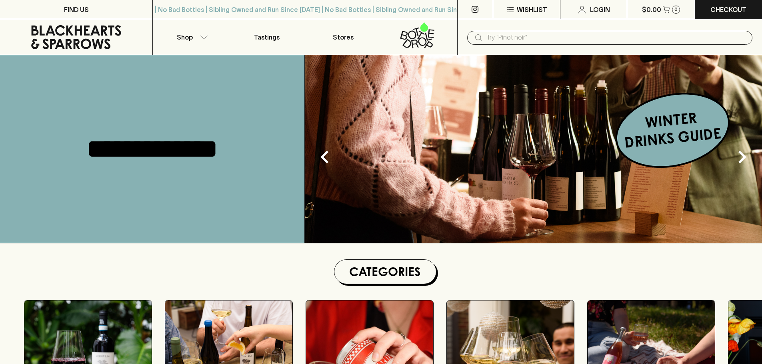
click at [511, 40] on input "text" at bounding box center [615, 37] width 259 height 13
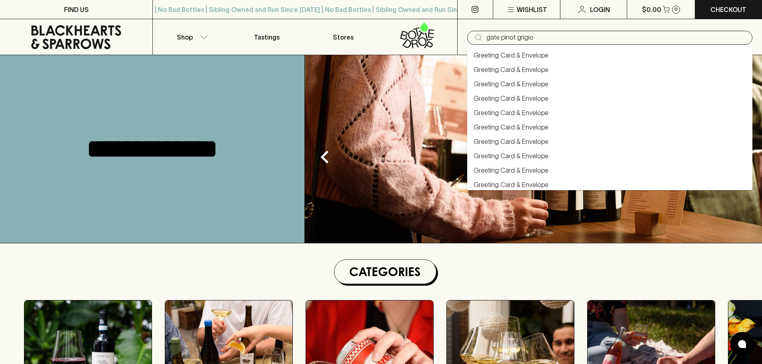
type input "gate pinot grigio"
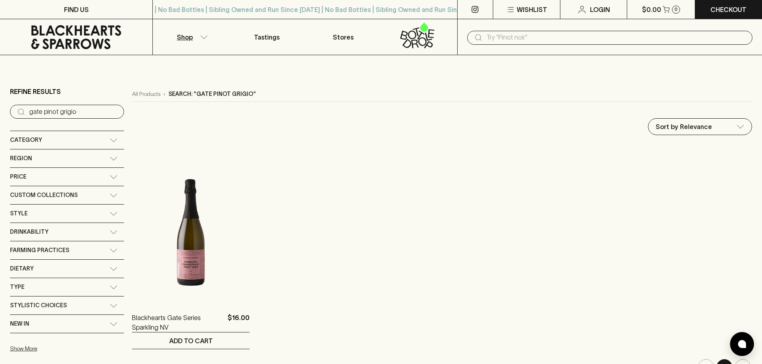
click at [619, 41] on input "text" at bounding box center [615, 37] width 259 height 13
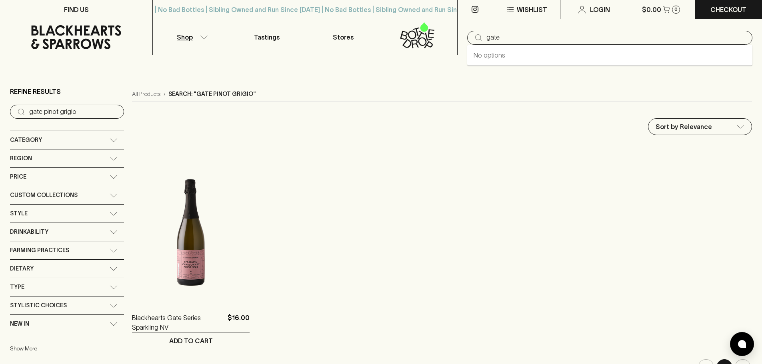
type input "gate"
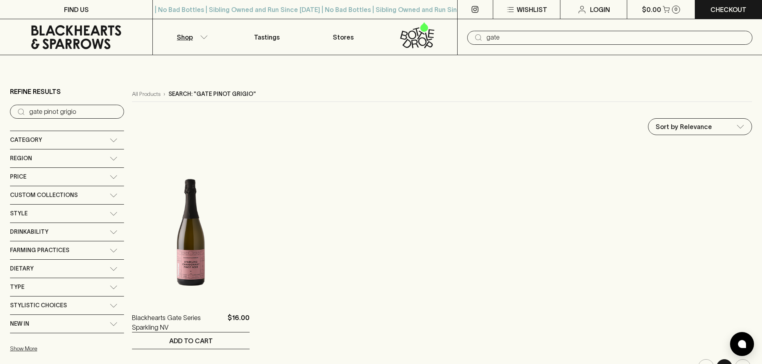
type input "gate"
click at [558, 40] on input "gate" at bounding box center [615, 37] width 259 height 13
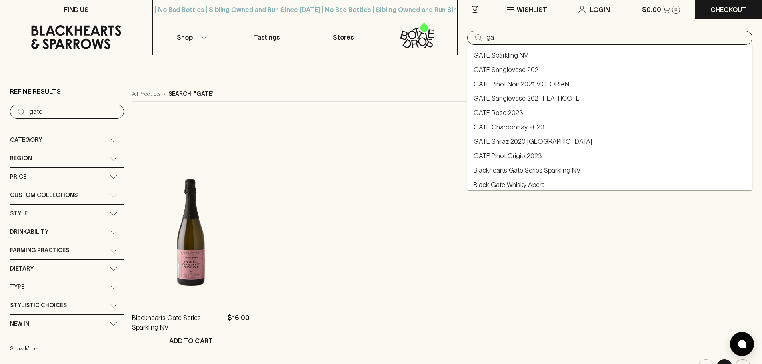
type input "g"
type input "pinot grigio"
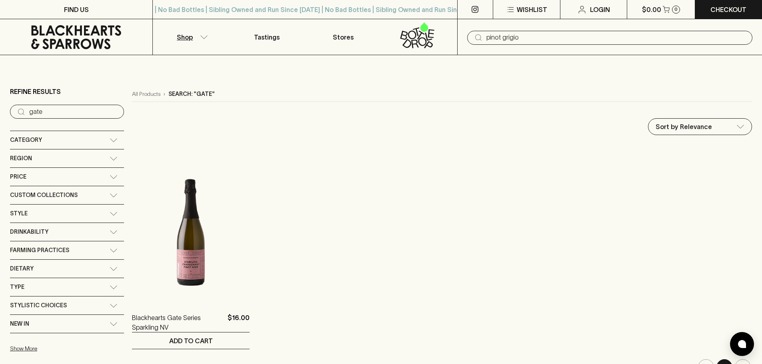
type input "pinot grigio"
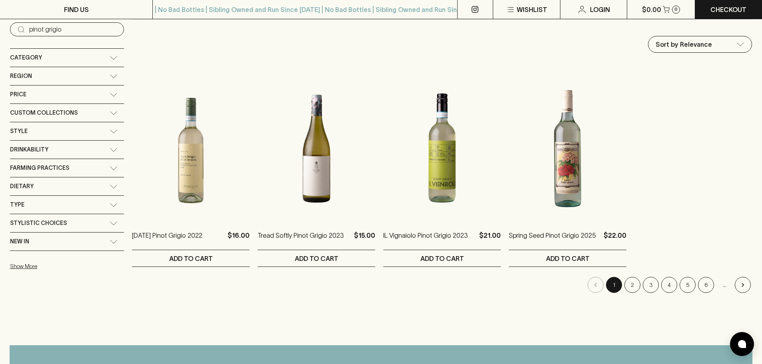
scroll to position [200, 0]
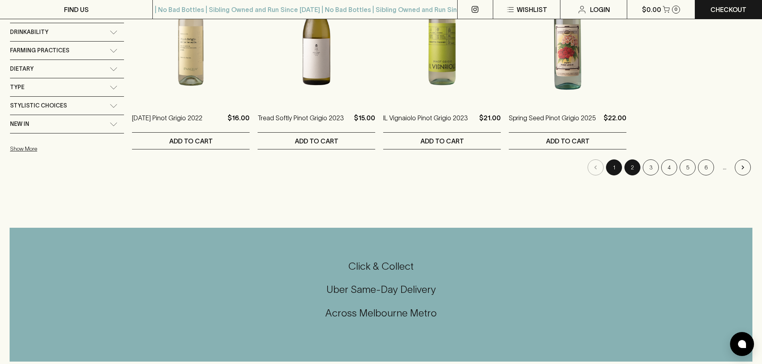
click at [637, 168] on button "2" at bounding box center [632, 168] width 16 height 16
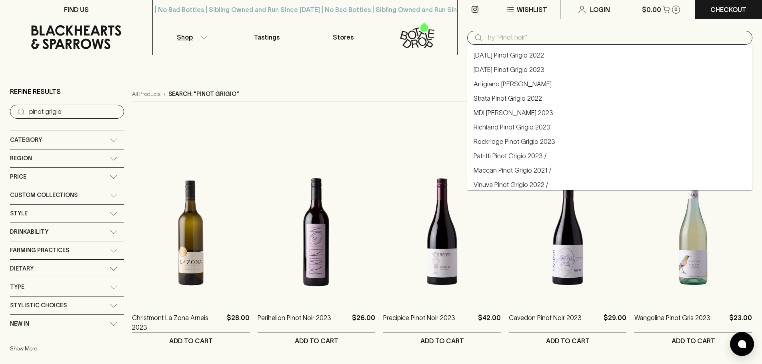
click at [589, 37] on input "text" at bounding box center [615, 37] width 259 height 13
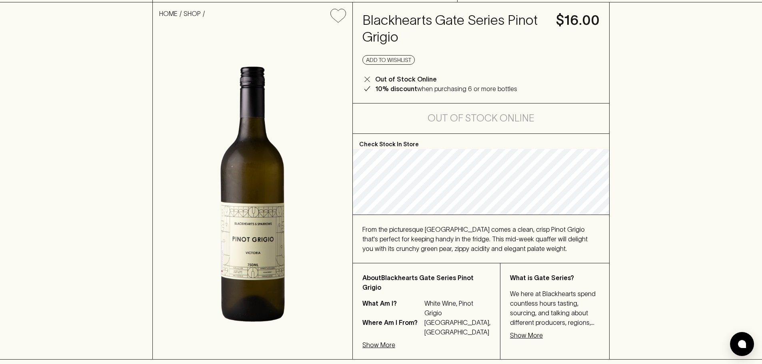
scroll to position [133, 0]
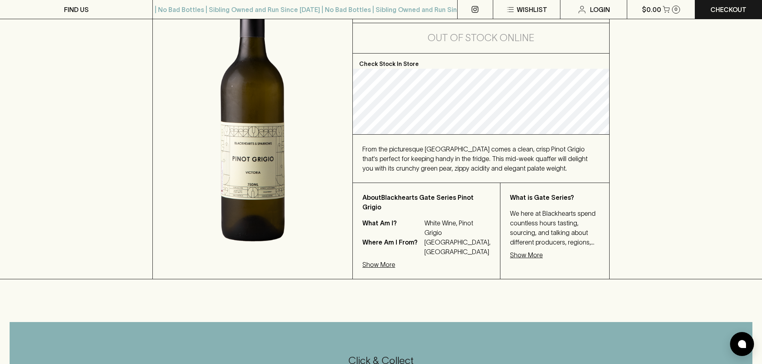
click at [672, 243] on div "HOME SHOP Blackhearts Gate Series Pinot Grigio $16.00 Add to wishlist Out of St…" at bounding box center [381, 100] width 762 height 357
drag, startPoint x: 558, startPoint y: 159, endPoint x: 597, endPoint y: 167, distance: 40.5
click at [597, 167] on div "From the picturesque King Valley hills comes a clean, crisp Pinot Grigio that's…" at bounding box center [480, 158] width 237 height 29
click at [674, 186] on div "HOME SHOP Blackhearts Gate Series Pinot Grigio $16.00 Add to wishlist Out of St…" at bounding box center [381, 100] width 762 height 357
click at [671, 193] on div "HOME SHOP Blackhearts Gate Series Pinot Grigio $16.00 Add to wishlist Out of St…" at bounding box center [381, 100] width 762 height 357
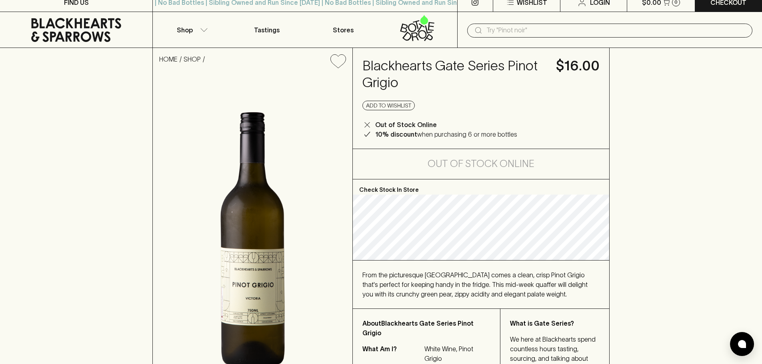
scroll to position [0, 0]
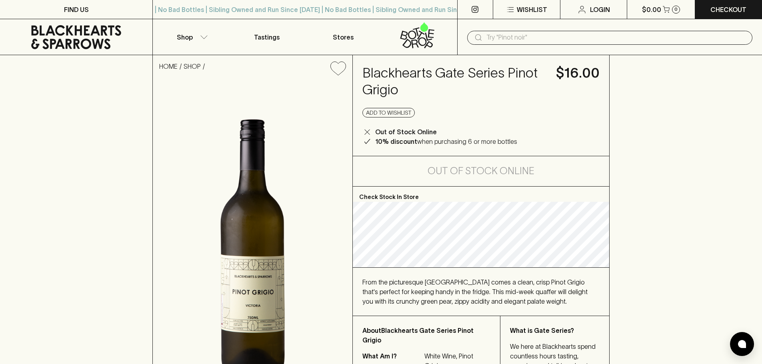
click at [632, 240] on div "HOME SHOP Blackhearts Gate Series Pinot Grigio $16.00 Add to wishlist Out of St…" at bounding box center [381, 233] width 762 height 357
click at [70, 119] on div "HOME SHOP Blackhearts Gate Series Pinot Grigio $16.00 Add to wishlist Out of St…" at bounding box center [381, 233] width 762 height 357
drag, startPoint x: 648, startPoint y: 134, endPoint x: 666, endPoint y: 181, distance: 49.7
click at [648, 136] on div "HOME SHOP Blackhearts Gate Series Pinot Grigio $16.00 Add to wishlist Out of St…" at bounding box center [381, 233] width 762 height 357
click at [519, 42] on input "text" at bounding box center [615, 37] width 259 height 13
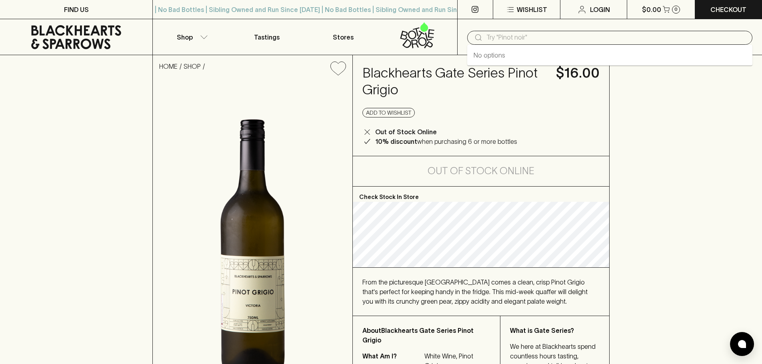
paste input "La Ptite Pierre Red Carignan 2023"
type input "La Ptite Pierre Red Carignan 2023"
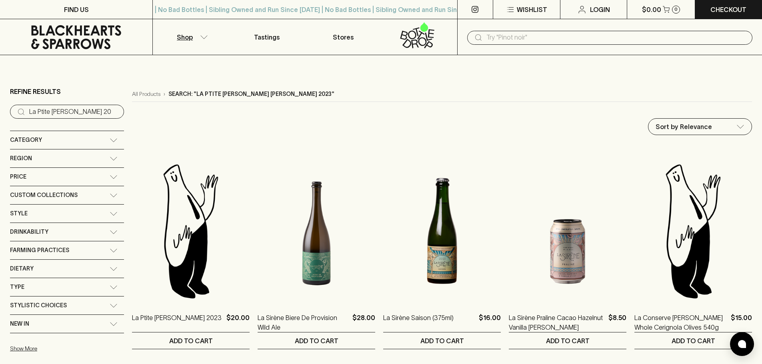
click at [565, 40] on input "text" at bounding box center [615, 37] width 259 height 13
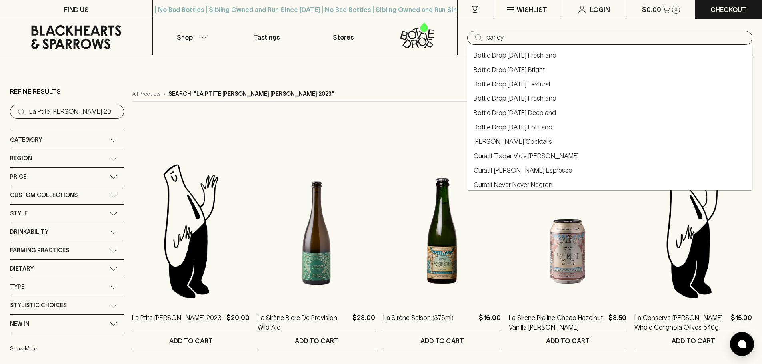
type input "parley"
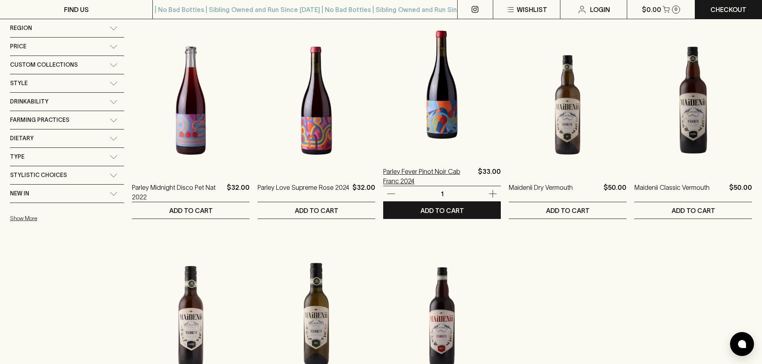
scroll to position [133, 0]
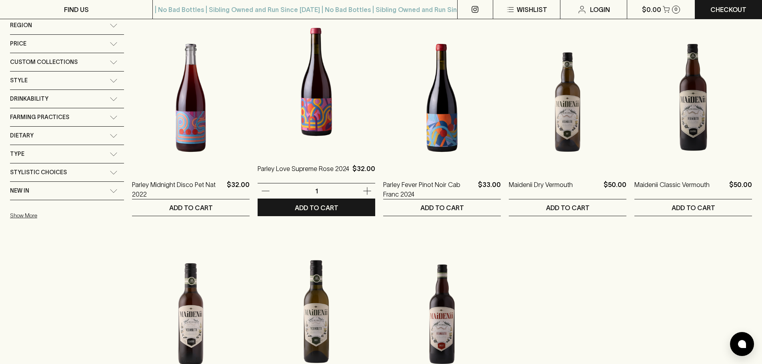
click at [298, 97] on img at bounding box center [316, 82] width 118 height 140
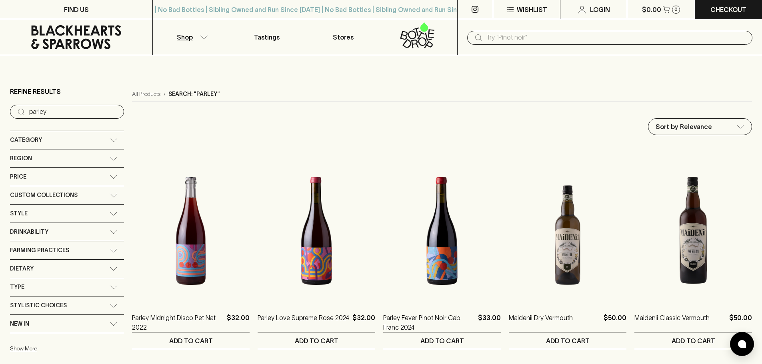
click at [103, 39] on icon at bounding box center [76, 37] width 90 height 24
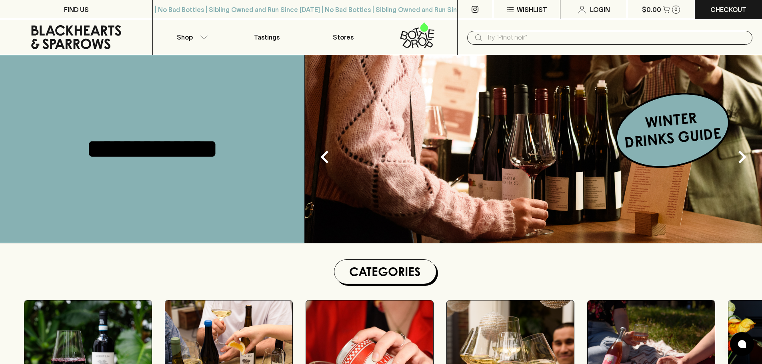
click at [537, 37] on input "text" at bounding box center [615, 37] width 259 height 13
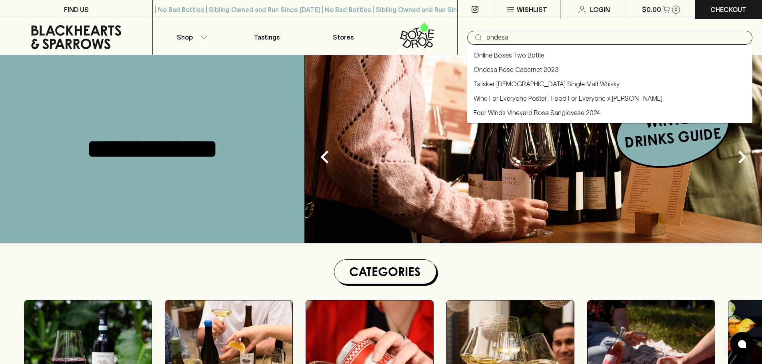
type input "ondesa"
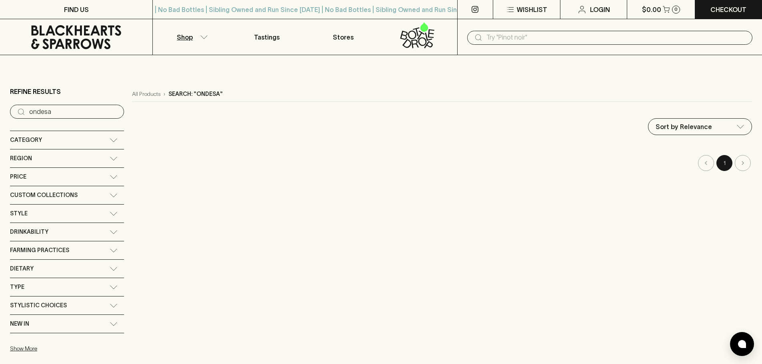
click at [74, 108] on input "ondesa" at bounding box center [73, 112] width 88 height 13
click at [96, 142] on div "Category" at bounding box center [67, 140] width 114 height 18
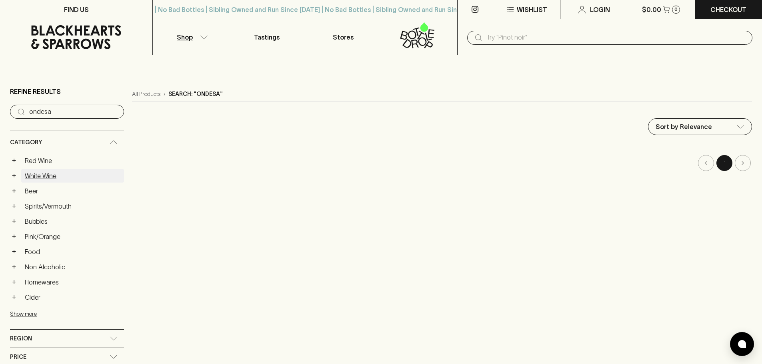
click at [39, 174] on link "White Wine" at bounding box center [72, 176] width 103 height 14
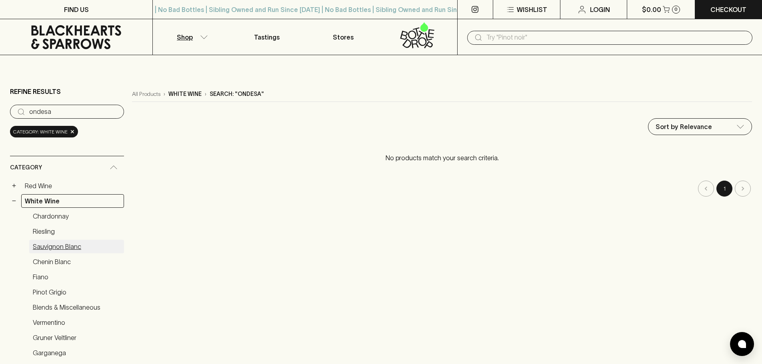
click at [80, 247] on link "Sauvignon Blanc" at bounding box center [76, 247] width 95 height 14
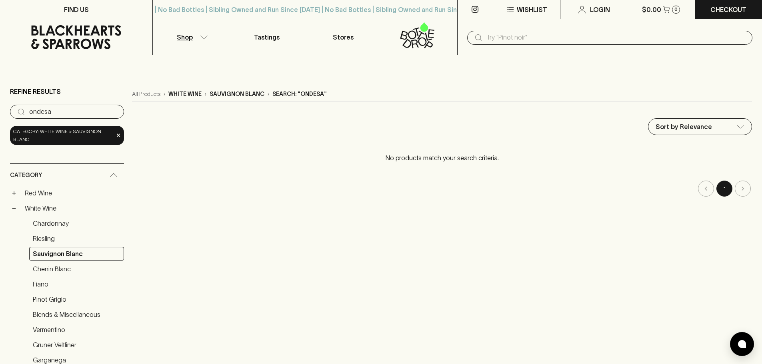
click at [73, 110] on input "ondesa" at bounding box center [73, 112] width 88 height 13
type input "o"
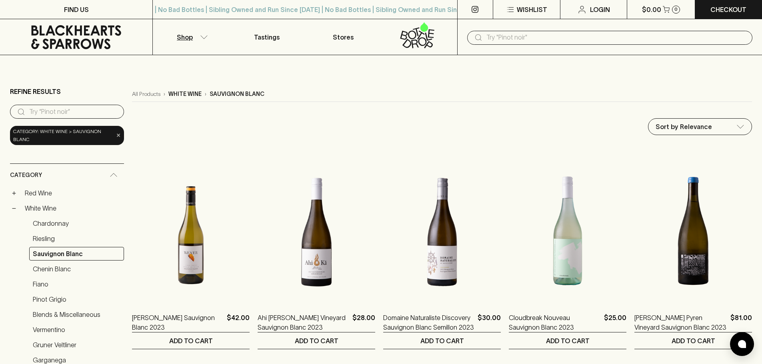
click at [116, 136] on span "×" at bounding box center [118, 135] width 5 height 8
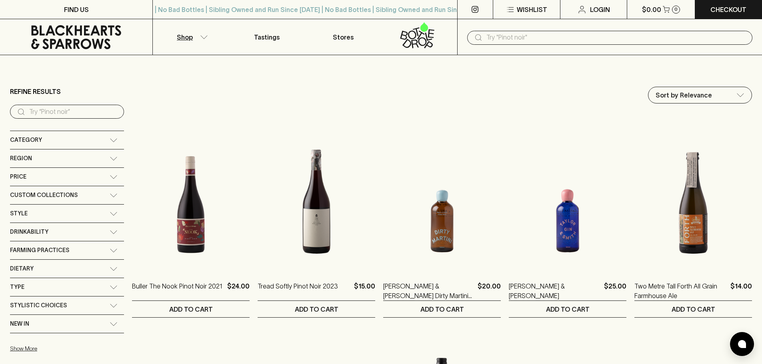
click at [557, 35] on input "text" at bounding box center [615, 37] width 259 height 13
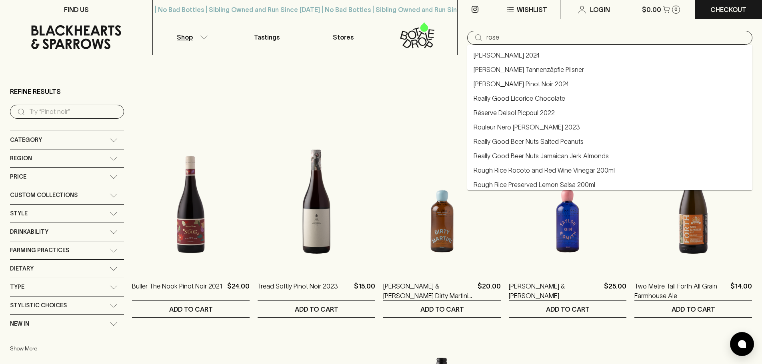
type input "rose"
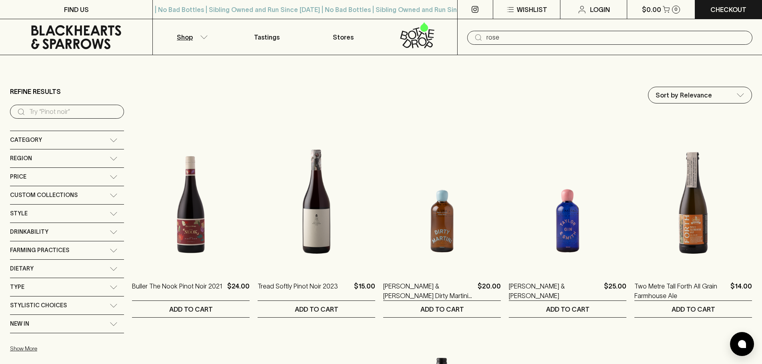
type input "rose"
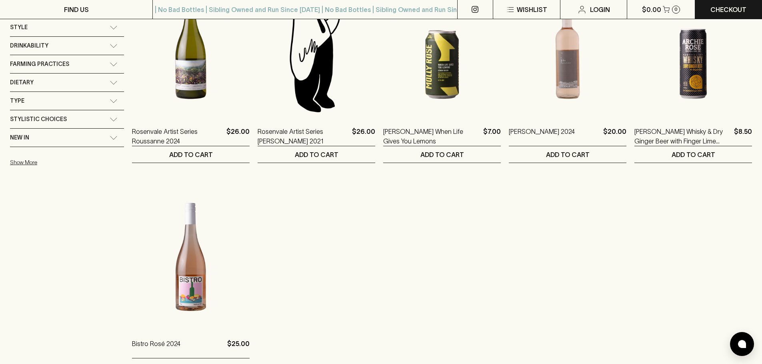
scroll to position [267, 0]
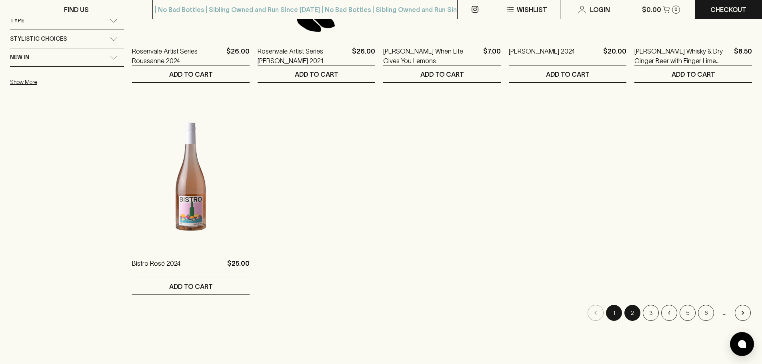
click at [636, 315] on button "2" at bounding box center [632, 313] width 16 height 16
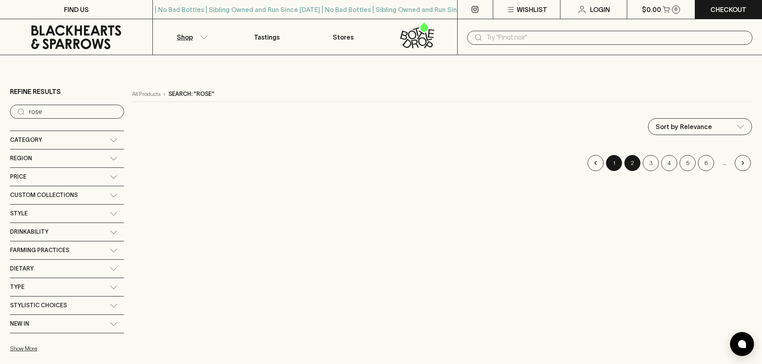
click at [609, 169] on button "1" at bounding box center [614, 163] width 16 height 16
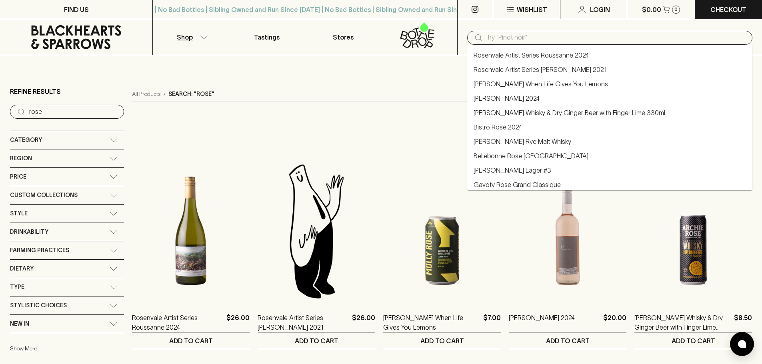
click at [535, 39] on input "text" at bounding box center [615, 37] width 259 height 13
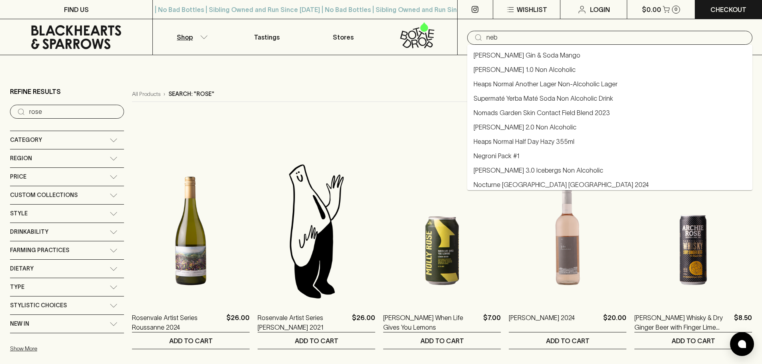
type input "neb"
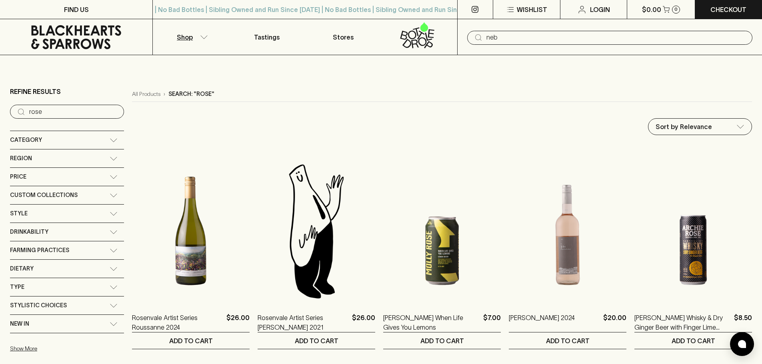
type input "neb"
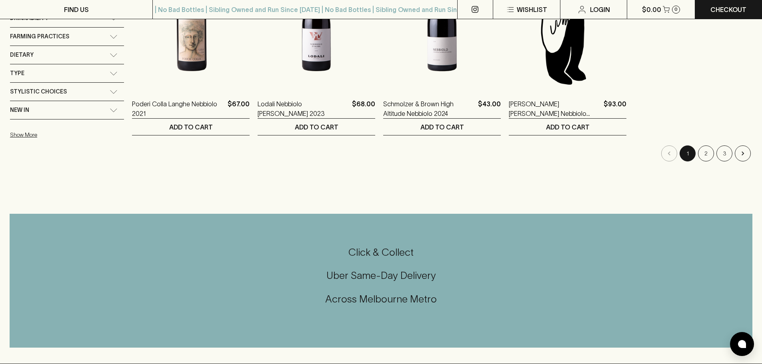
scroll to position [133, 0]
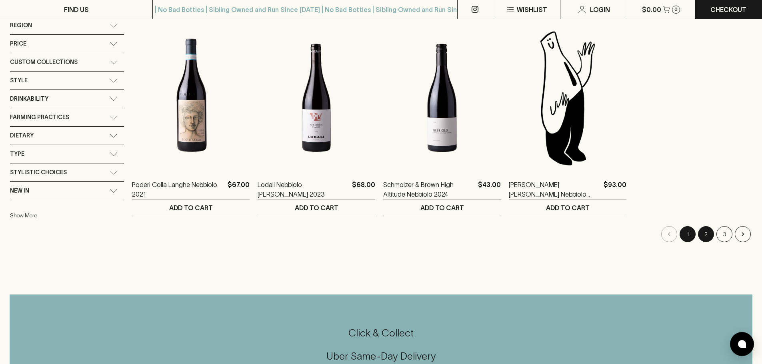
click at [710, 232] on button "2" at bounding box center [706, 234] width 16 height 16
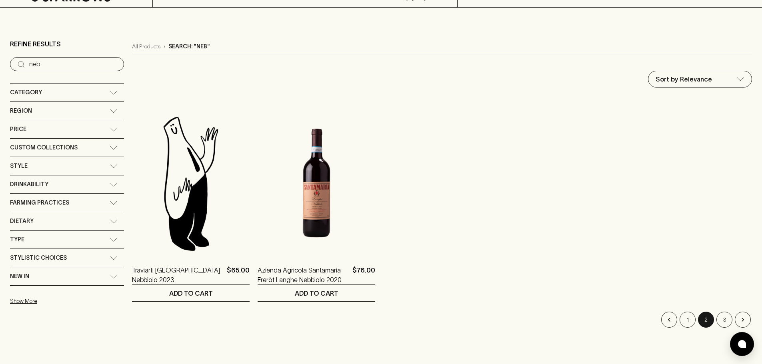
scroll to position [67, 0]
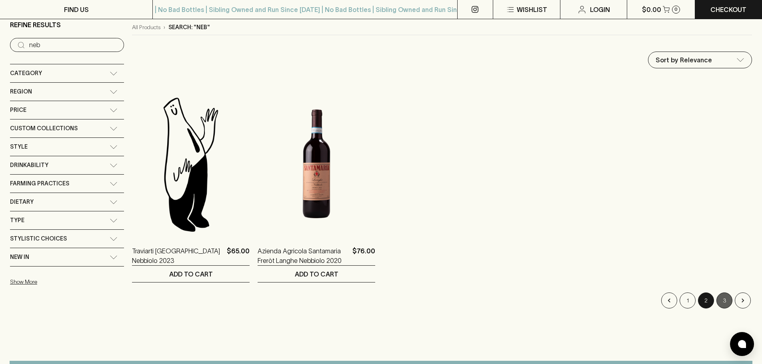
click at [725, 299] on button "3" at bounding box center [724, 301] width 16 height 16
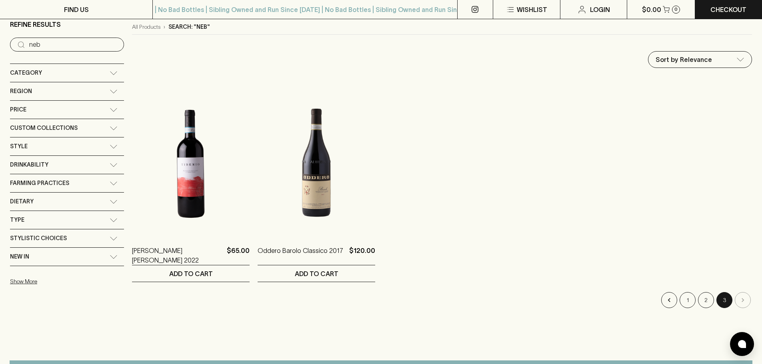
scroll to position [133, 0]
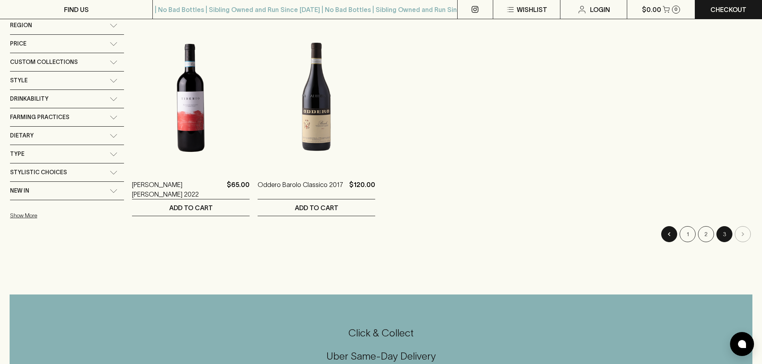
click at [669, 236] on icon "Go to previous page" at bounding box center [669, 234] width 2 height 4
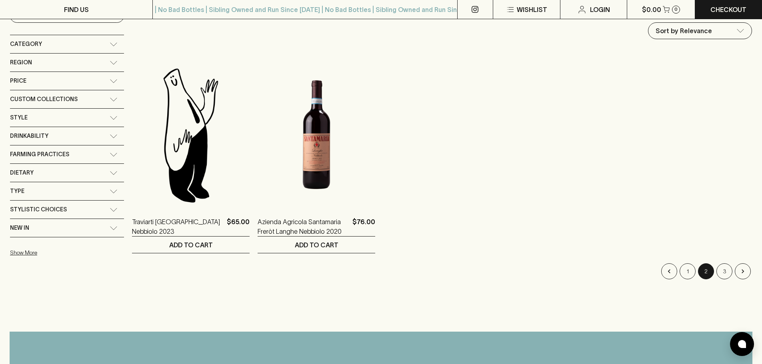
scroll to position [200, 0]
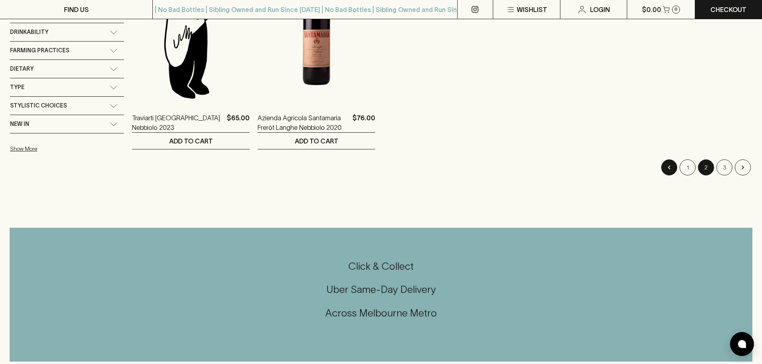
click at [673, 170] on button "Go to previous page" at bounding box center [669, 168] width 16 height 16
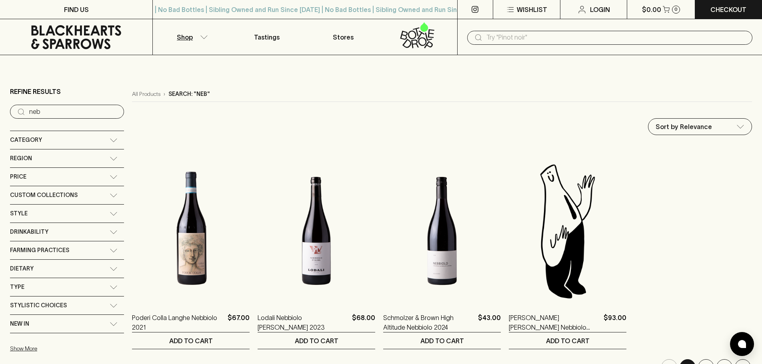
click at [505, 38] on input "text" at bounding box center [615, 37] width 259 height 13
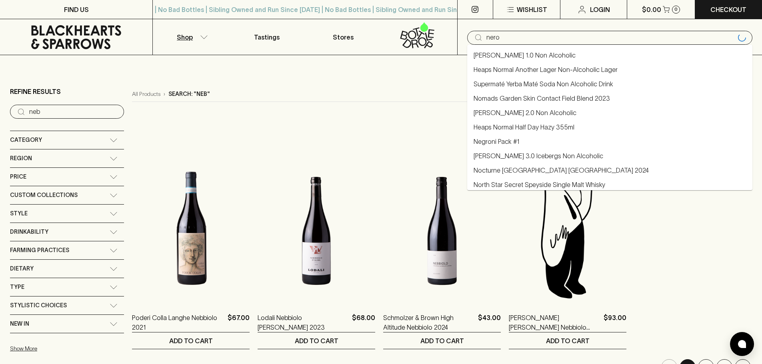
type input "nero"
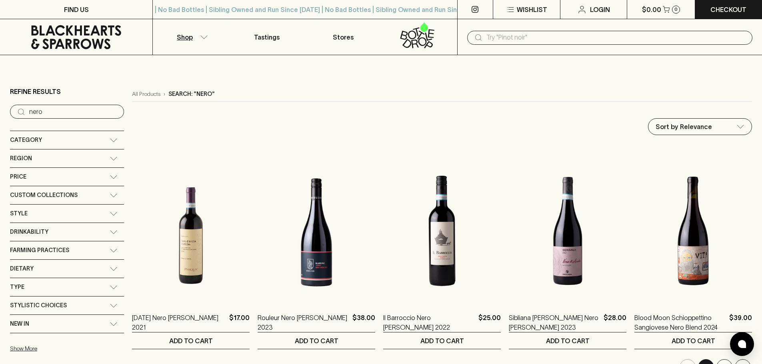
click at [635, 33] on input "text" at bounding box center [615, 37] width 259 height 13
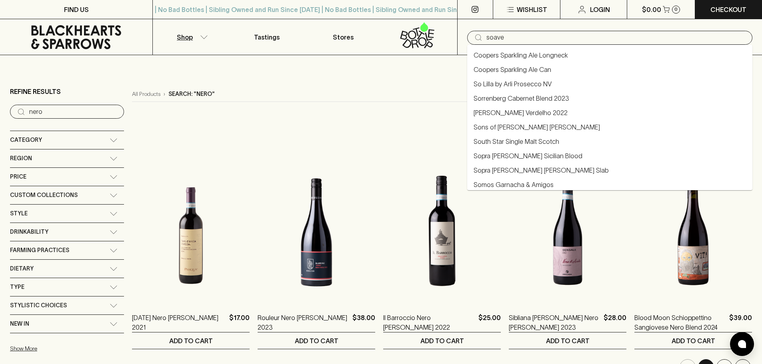
type input "soave"
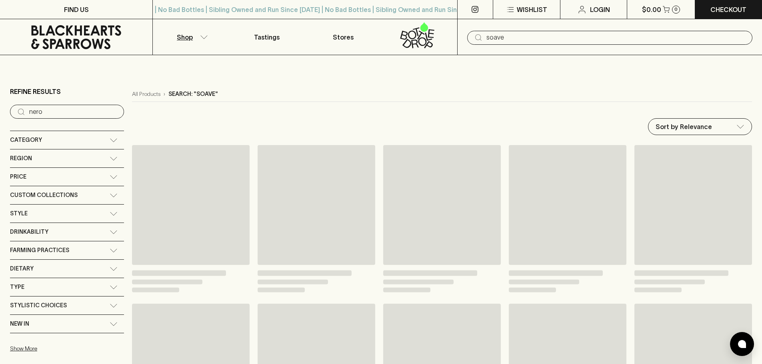
type input "soave"
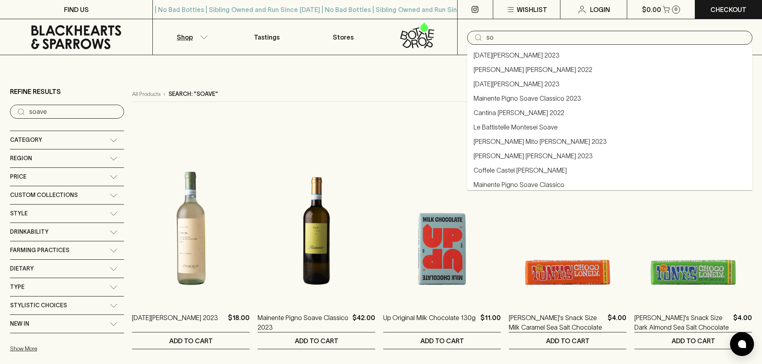
type input "s"
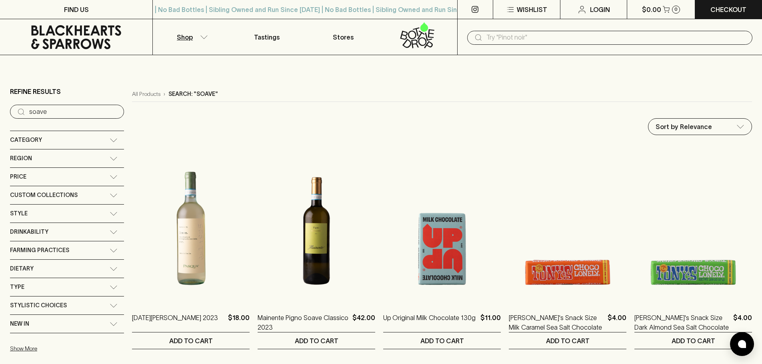
click at [101, 38] on icon at bounding box center [76, 37] width 140 height 24
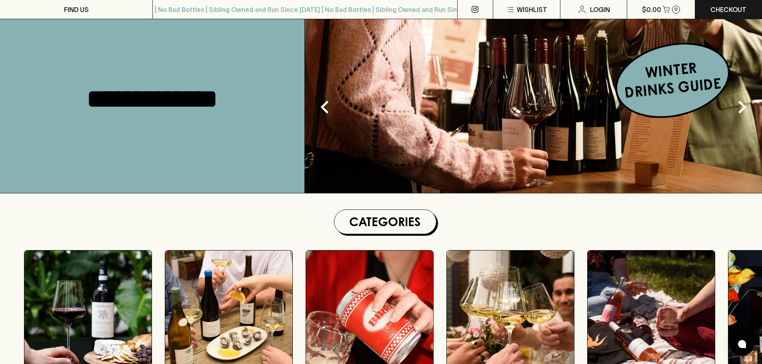
scroll to position [133, 0]
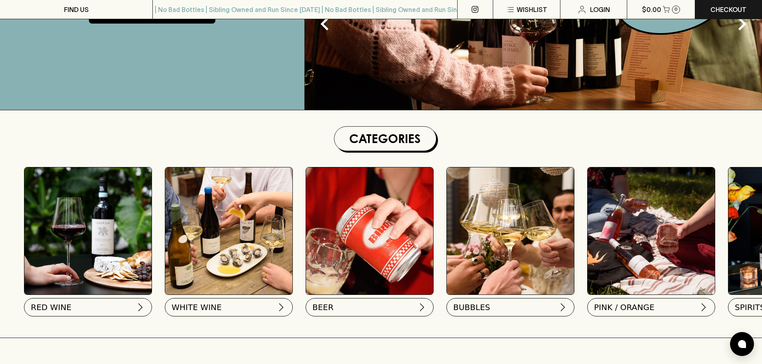
click at [529, 251] on img at bounding box center [510, 231] width 127 height 127
click at [546, 305] on button "BUBBLES" at bounding box center [509, 306] width 128 height 18
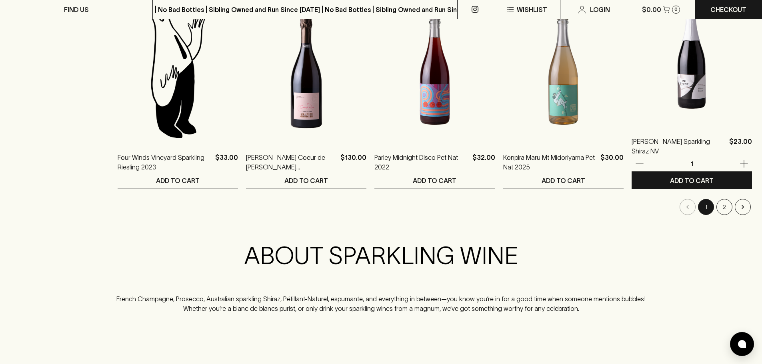
scroll to position [800, 0]
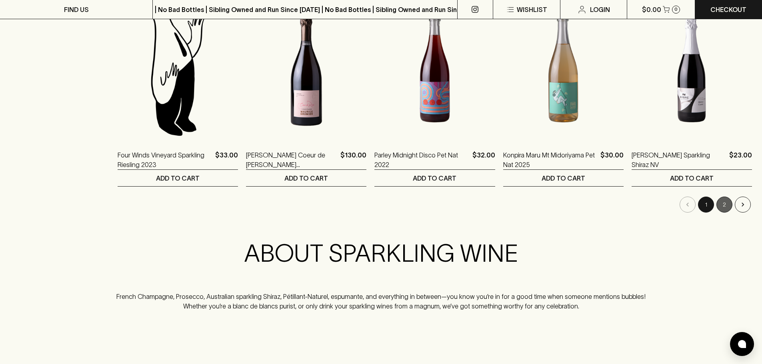
click at [723, 205] on button "2" at bounding box center [724, 205] width 16 height 16
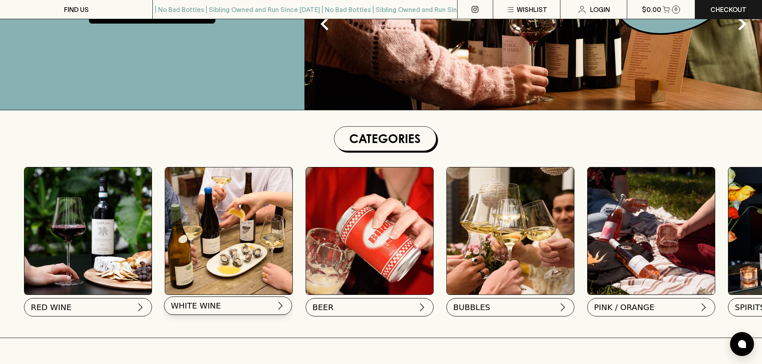
click at [219, 302] on button "WHITE WINE" at bounding box center [228, 306] width 128 height 18
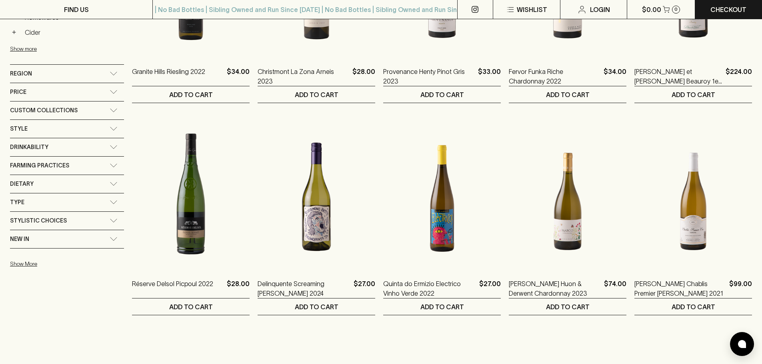
scroll to position [467, 0]
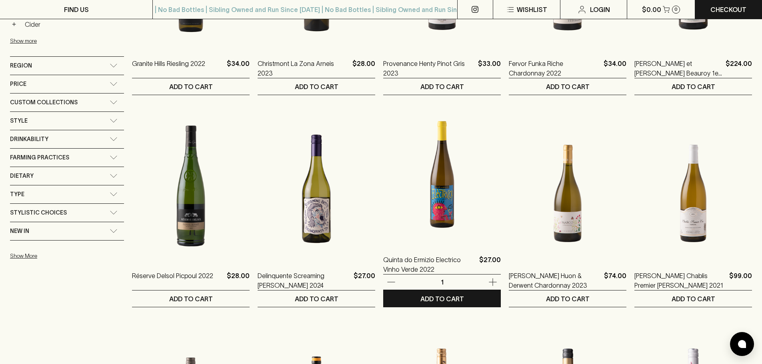
click at [413, 208] on img at bounding box center [442, 173] width 118 height 140
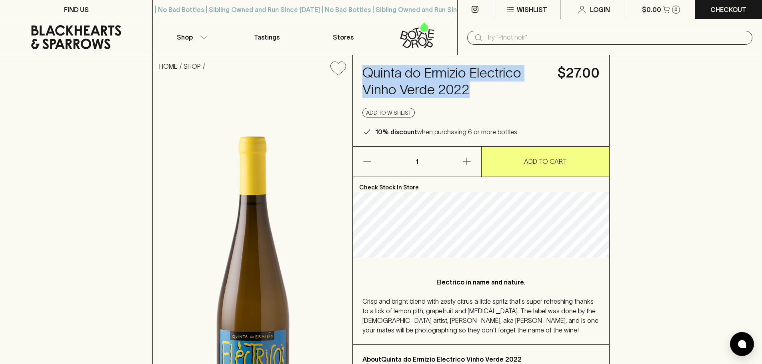
drag, startPoint x: 468, startPoint y: 92, endPoint x: 362, endPoint y: 68, distance: 108.1
click at [362, 68] on h4 "Quinta do Ermizio Electrico Vinho Verde 2022" at bounding box center [455, 82] width 186 height 34
copy h4 "Quinta do Ermizio Electrico Vinho Verde 2022"
